Goal: Task Accomplishment & Management: Use online tool/utility

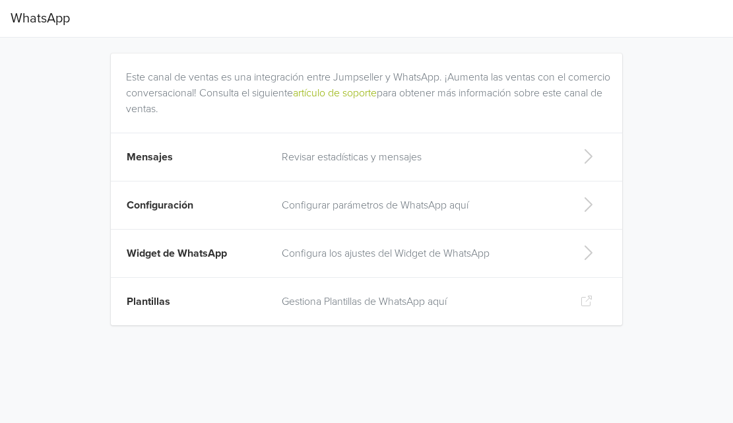
click at [338, 190] on td "Configurar parámetros de WhatsApp aquí" at bounding box center [421, 205] width 294 height 48
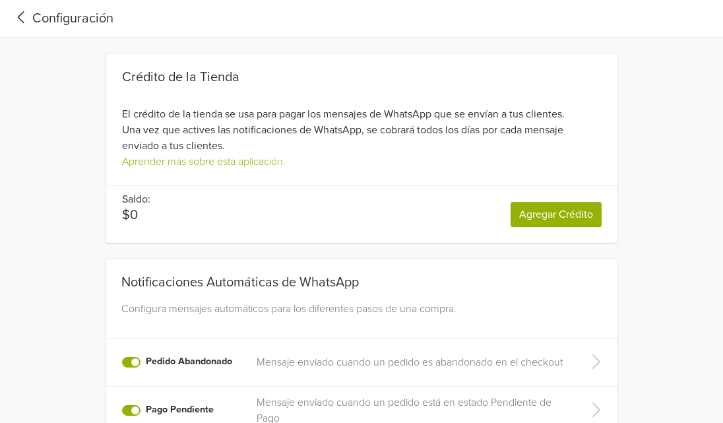
click at [20, 23] on icon at bounding box center [22, 18] width 22 height 18
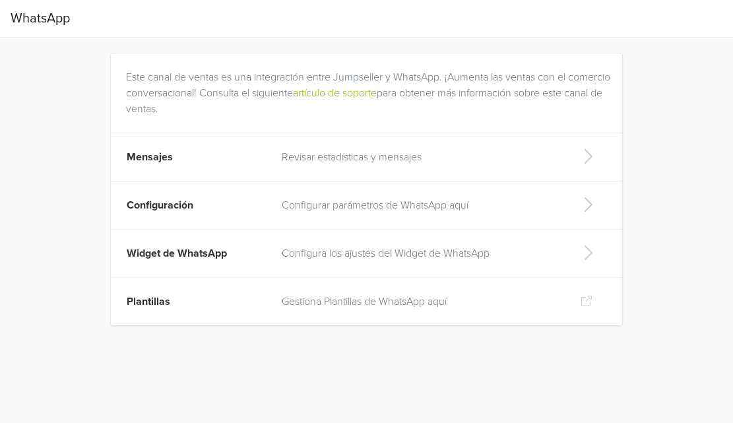
click at [288, 150] on p "Revisar estadísticas y mensajes" at bounding box center [421, 157] width 278 height 16
